Goal: Task Accomplishment & Management: Manage account settings

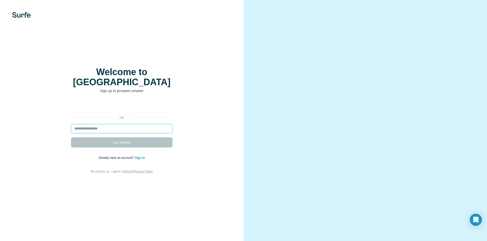
click at [119, 124] on input "email" at bounding box center [121, 128] width 101 height 9
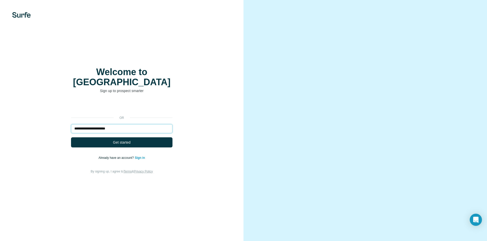
click at [109, 124] on input "**********" at bounding box center [121, 128] width 101 height 9
type input "**********"
click at [121, 140] on span "Get started" at bounding box center [121, 142] width 17 height 5
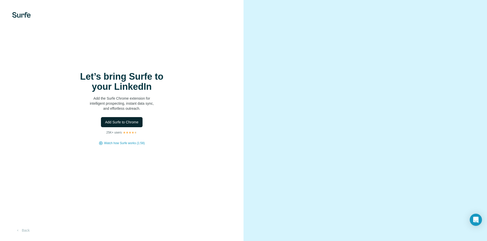
click at [130, 120] on span "Add Surfe to Chrome" at bounding box center [121, 122] width 33 height 5
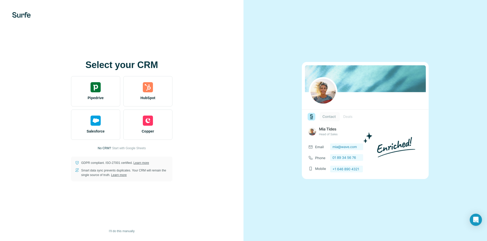
click at [422, 100] on img at bounding box center [365, 120] width 127 height 117
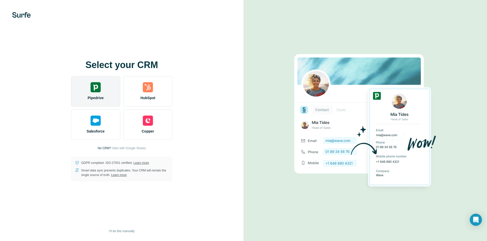
click at [110, 98] on div "Pipedrive" at bounding box center [95, 91] width 49 height 30
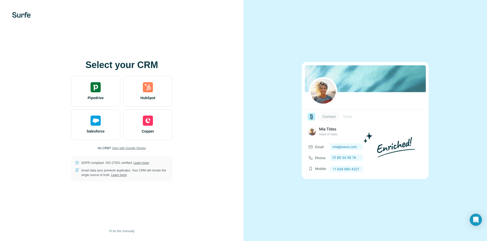
click at [142, 148] on span "Start with Google Sheets" at bounding box center [129, 148] width 34 height 5
click at [141, 149] on span "Start with Google Sheets" at bounding box center [129, 148] width 34 height 5
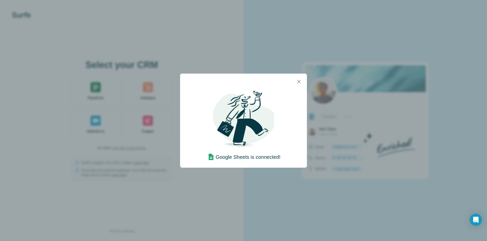
click at [274, 124] on div "Google Sheets is connected!" at bounding box center [243, 126] width 74 height 72
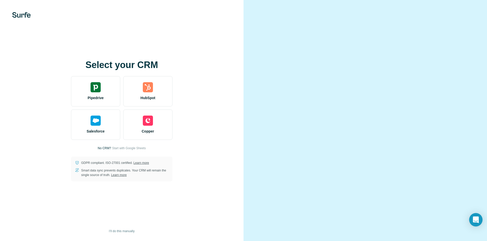
click at [472, 219] on div "Open Intercom Messenger" at bounding box center [475, 220] width 13 height 13
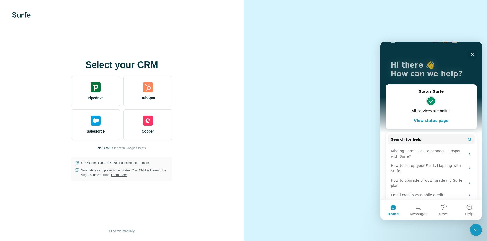
scroll to position [26, 0]
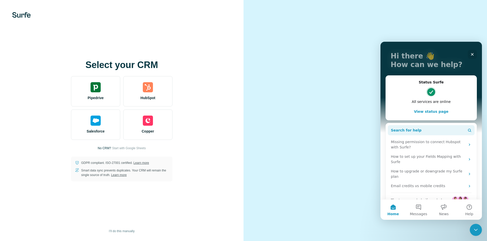
click at [420, 131] on button "Search for help" at bounding box center [430, 130] width 87 height 10
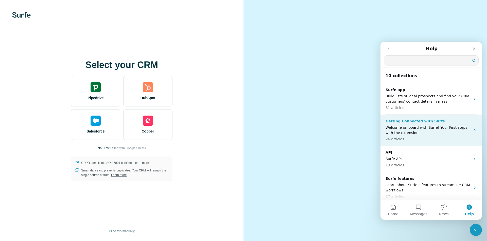
scroll to position [0, 0]
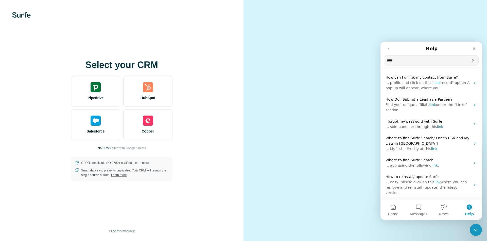
type input "****"
click at [287, 116] on video at bounding box center [365, 120] width 182 height 91
click at [473, 50] on icon "Close" at bounding box center [474, 49] width 4 height 4
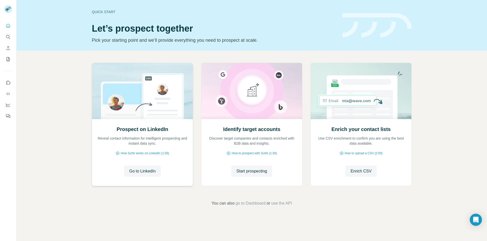
click at [154, 179] on div "Prospect on LinkedIn Reveal contact information for intelligent prospecting and…" at bounding box center [142, 152] width 101 height 67
click at [153, 169] on span "Go to LinkedIn" at bounding box center [142, 172] width 26 height 6
drag, startPoint x: 228, startPoint y: 1, endPoint x: 269, endPoint y: 37, distance: 54.4
click at [269, 37] on p "Pick your starting point and we’ll provide everything you need to prospect at s…" at bounding box center [214, 40] width 244 height 7
click at [6, 26] on icon "Quick start" at bounding box center [8, 25] width 5 height 5
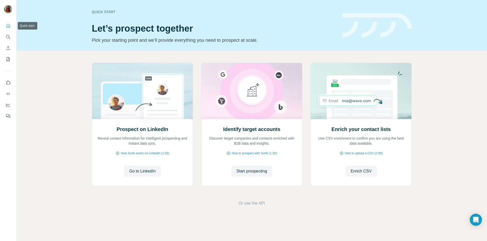
click at [8, 26] on icon "Quick start" at bounding box center [8, 26] width 4 height 4
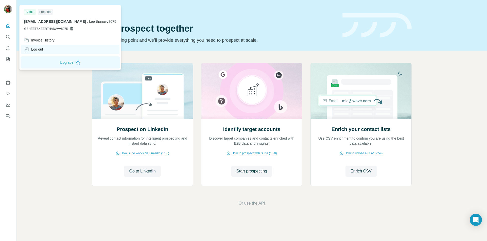
click at [41, 49] on div "Log out" at bounding box center [33, 49] width 19 height 5
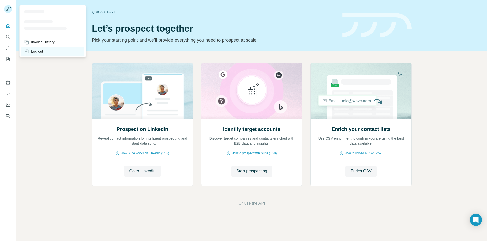
click at [52, 50] on div "Log out" at bounding box center [52, 51] width 63 height 9
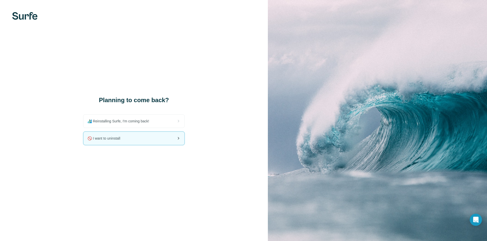
click at [169, 141] on div "🚫 I want to uninstall" at bounding box center [133, 138] width 101 height 13
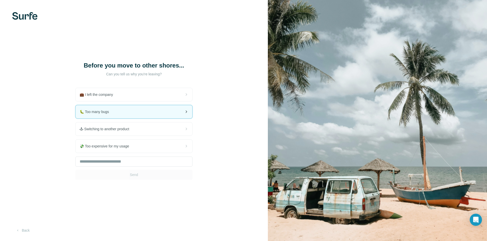
click at [172, 115] on div "🐛 Too many bugs" at bounding box center [134, 111] width 117 height 13
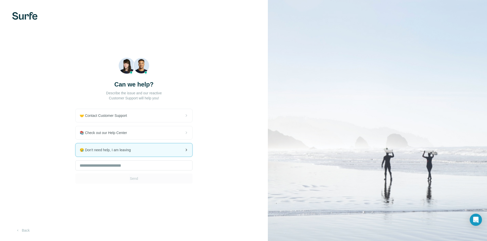
click at [165, 152] on div "😪 Don't need help, I am leaving" at bounding box center [134, 150] width 117 height 13
